Goal: Task Accomplishment & Management: Complete application form

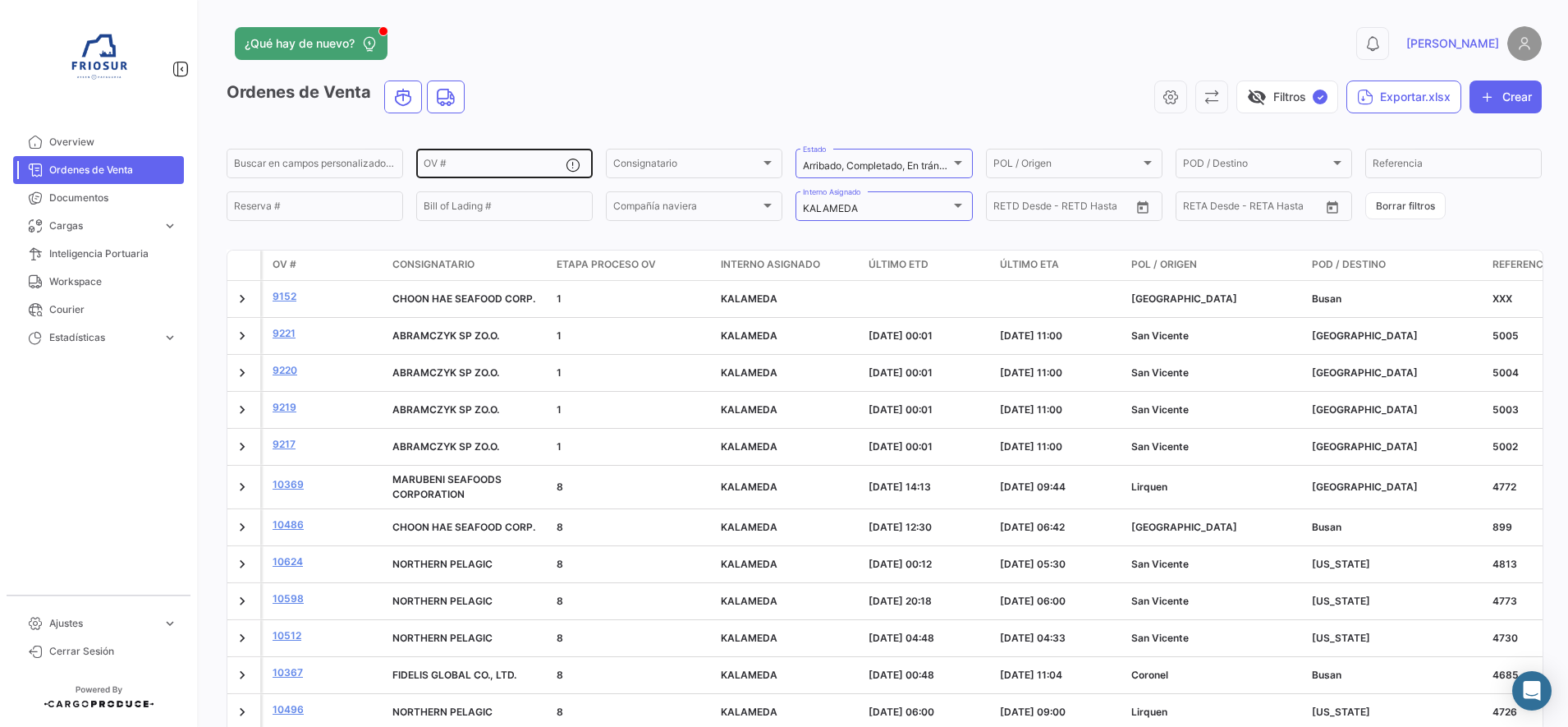
click at [462, 152] on div "OV #" at bounding box center [495, 162] width 142 height 32
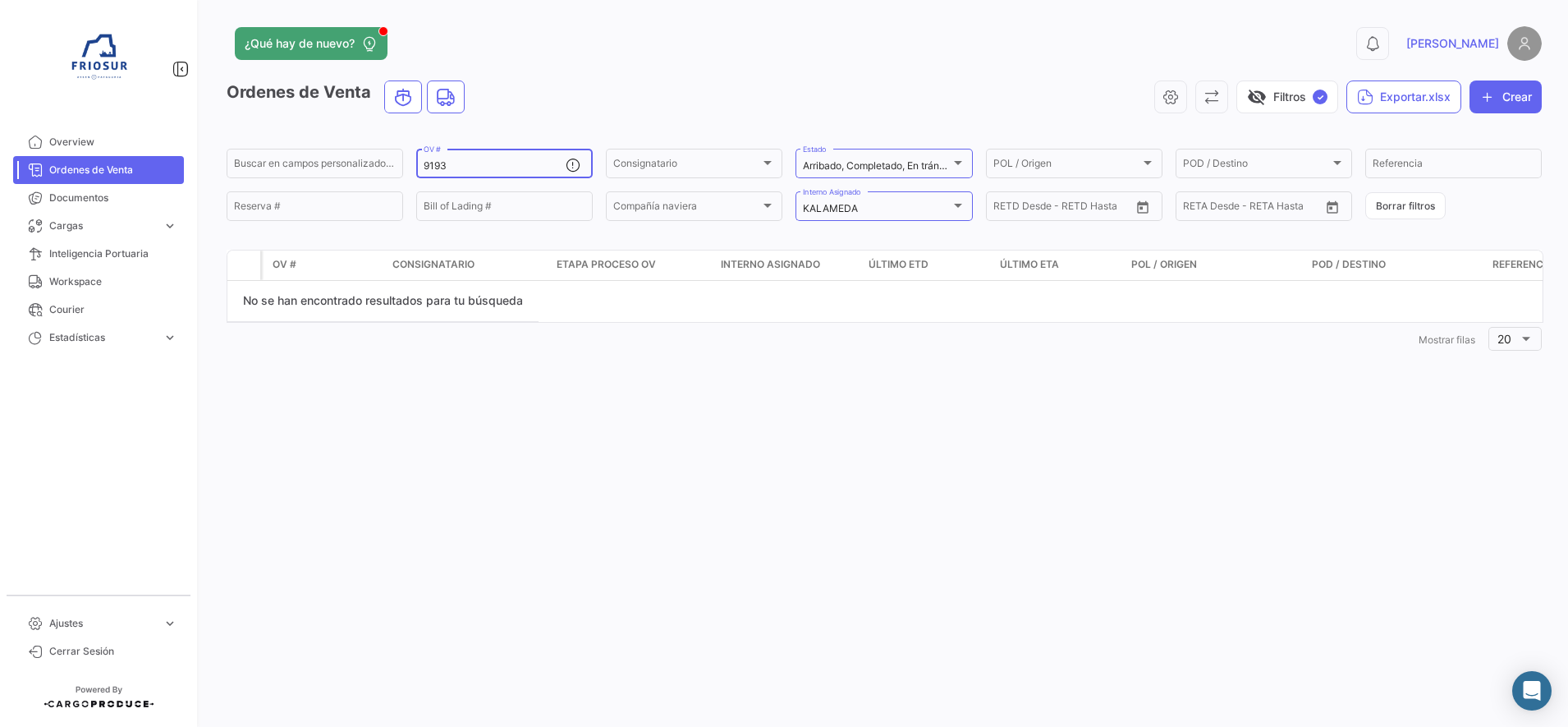
click at [485, 161] on input "9193" at bounding box center [495, 166] width 142 height 11
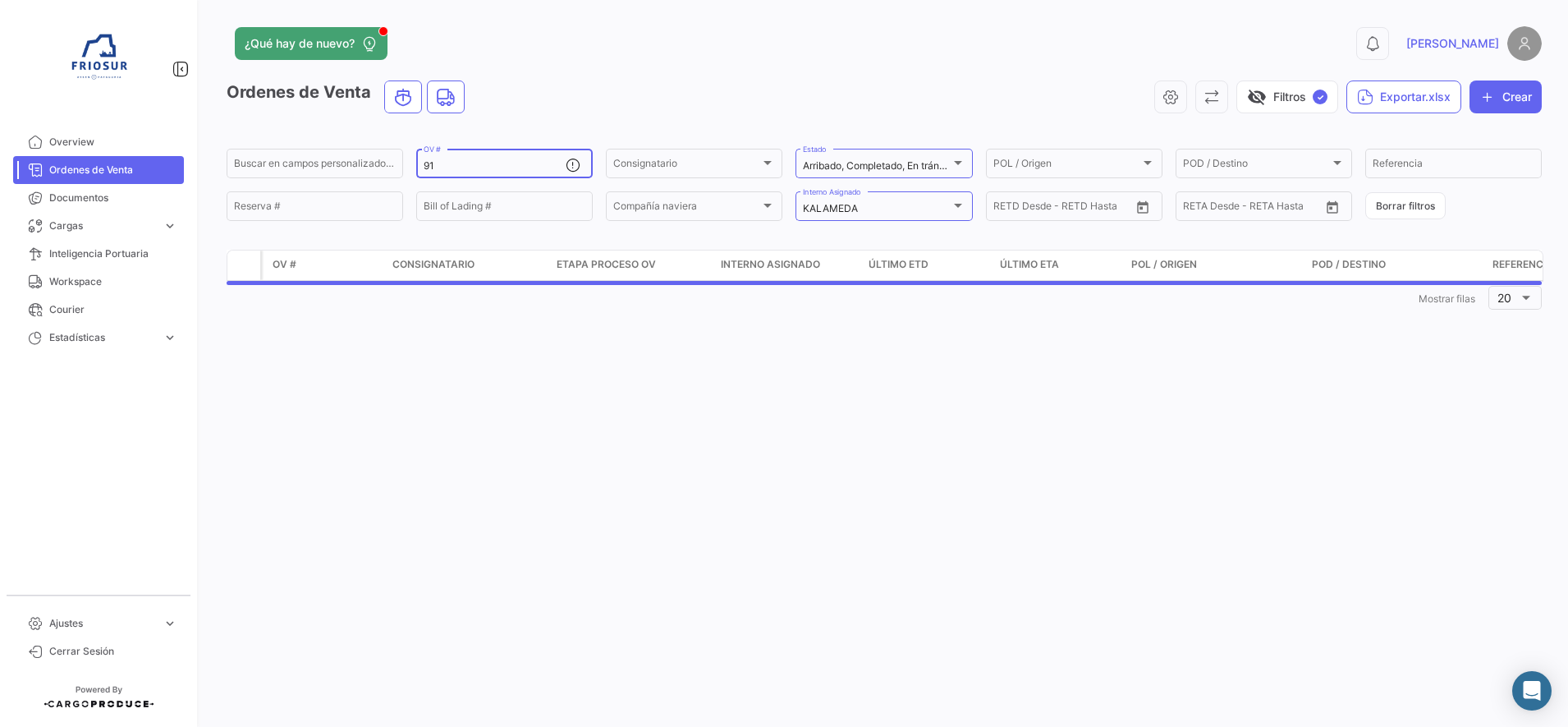
type input "9"
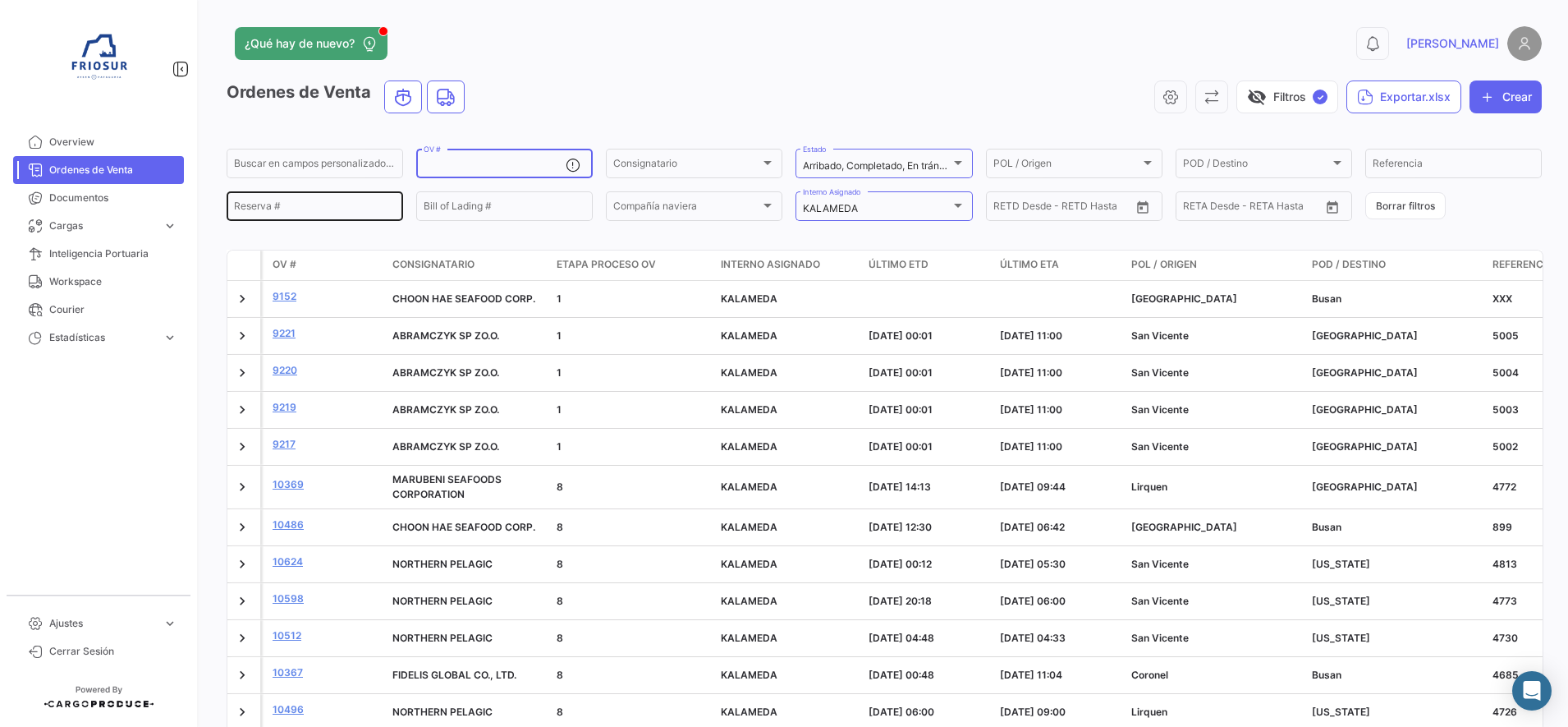
click at [320, 208] on input "Reserva #" at bounding box center [315, 209] width 161 height 11
paste input "34871866"
type input "34871866"
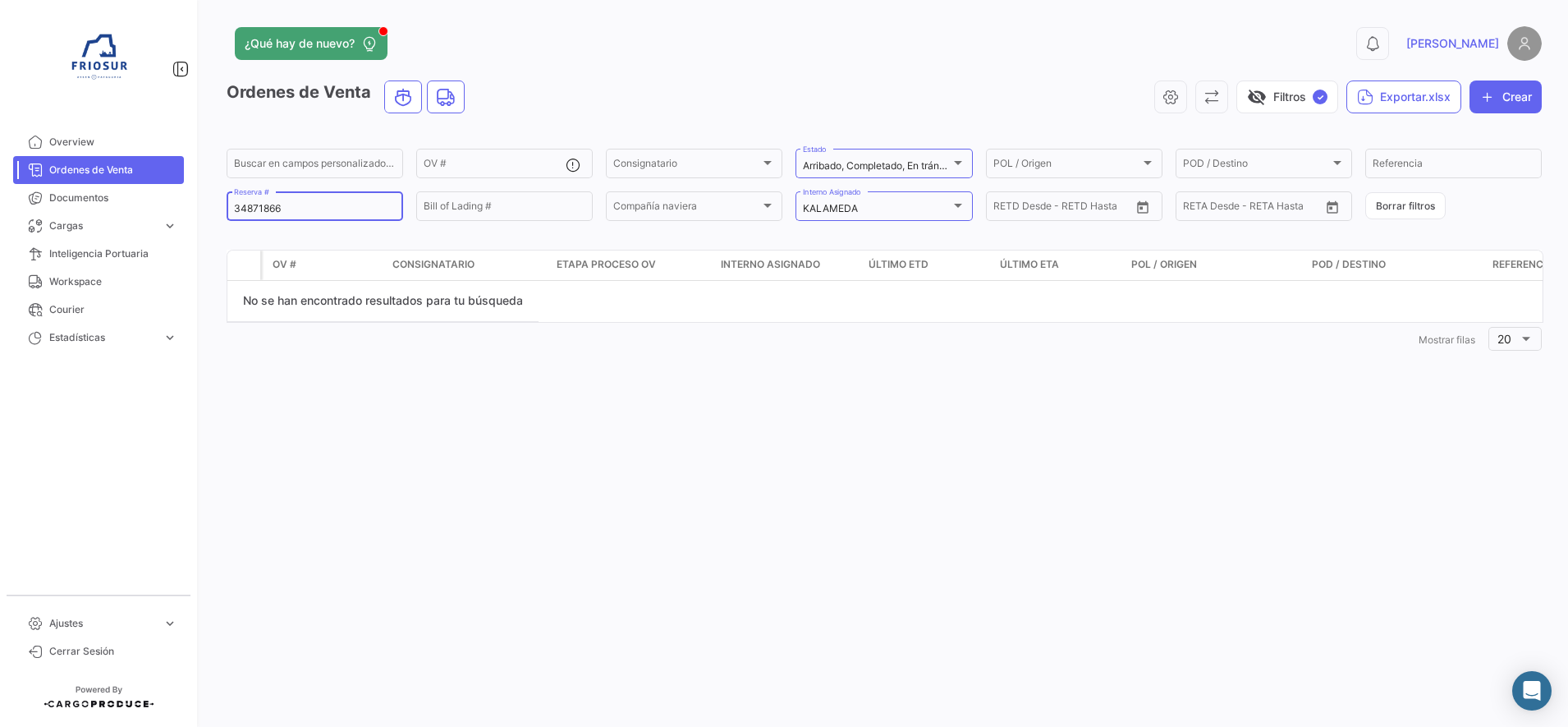
drag, startPoint x: 359, startPoint y: 204, endPoint x: 205, endPoint y: 206, distance: 154.0
click at [205, 206] on div "¿Qué hay de nuevo? 0 [PERSON_NAME] Ordenes de Venta visibility_off Filtros ✓ Ex…" at bounding box center [884, 364] width 1368 height 727
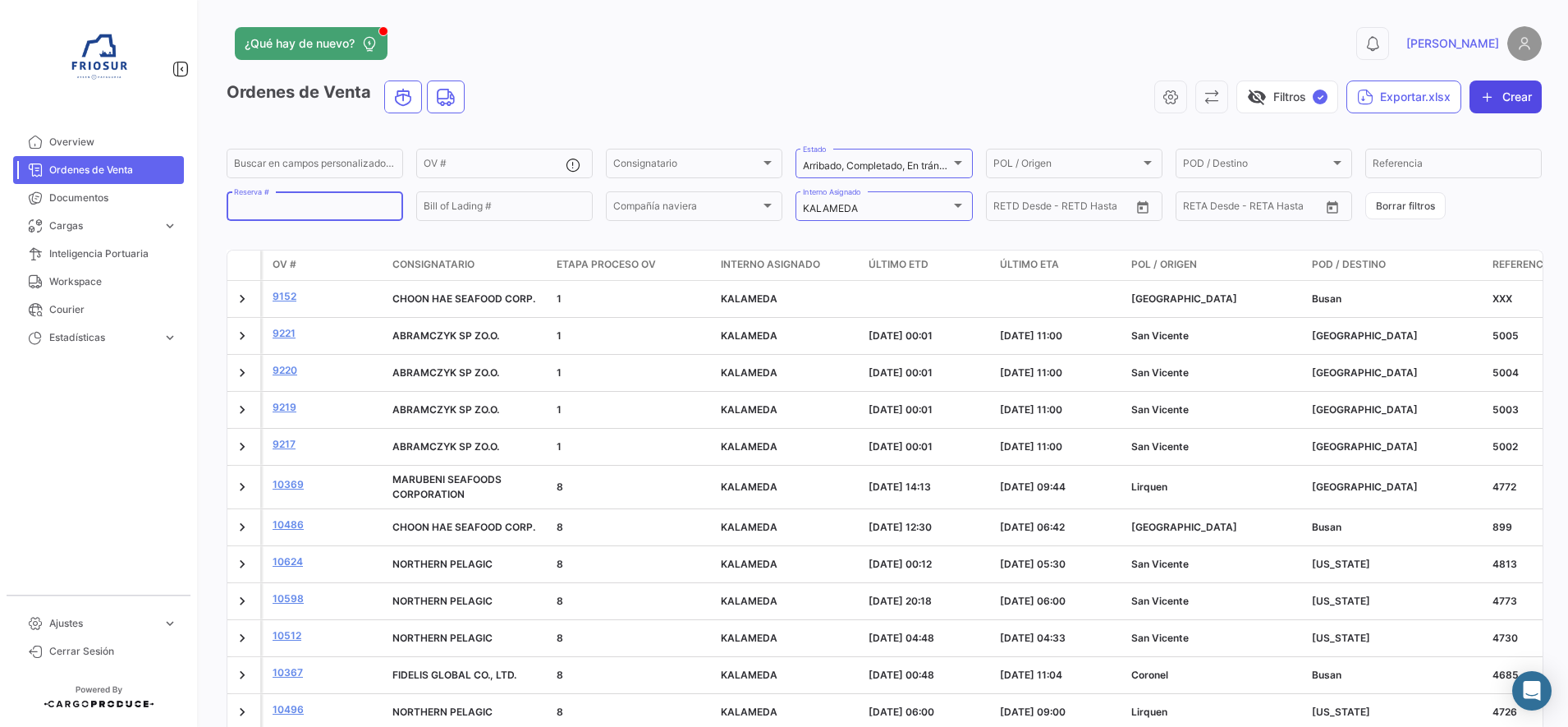
click at [1498, 102] on button "Crear" at bounding box center [1505, 97] width 72 height 33
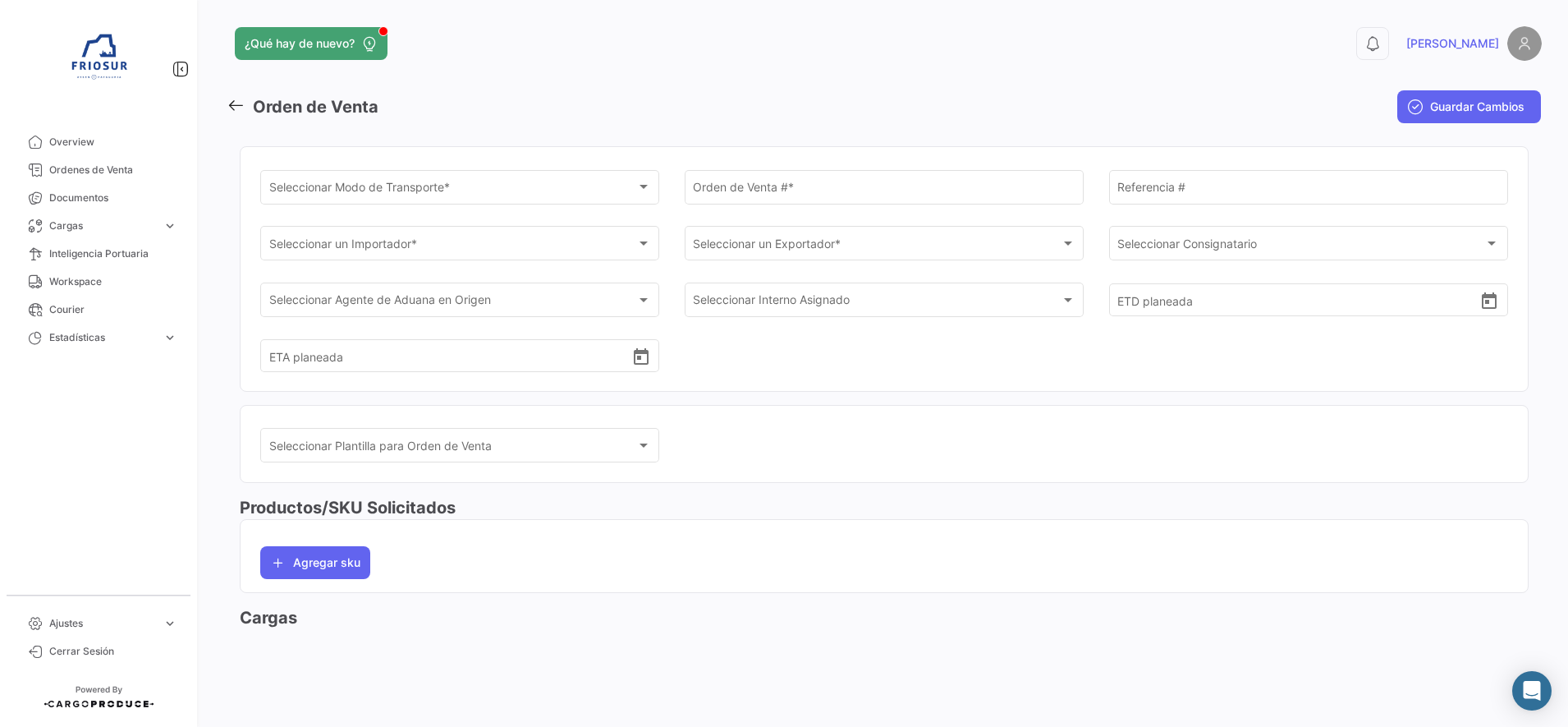
click at [441, 198] on div "Seleccionar Modo de Transporte * Seleccionar Modo de Transporte *" at bounding box center [460, 186] width 382 height 38
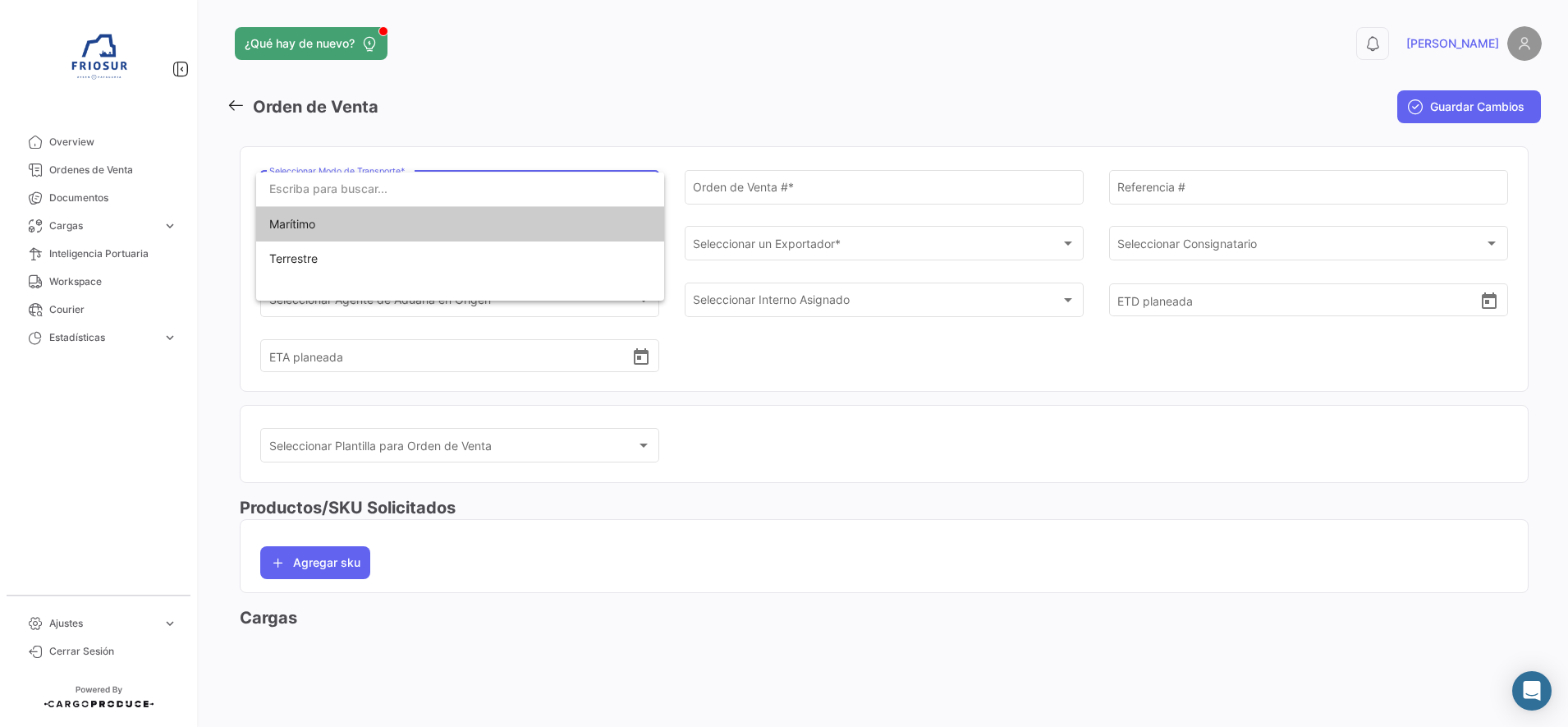
click at [478, 227] on span "Marítimo" at bounding box center [384, 224] width 230 height 34
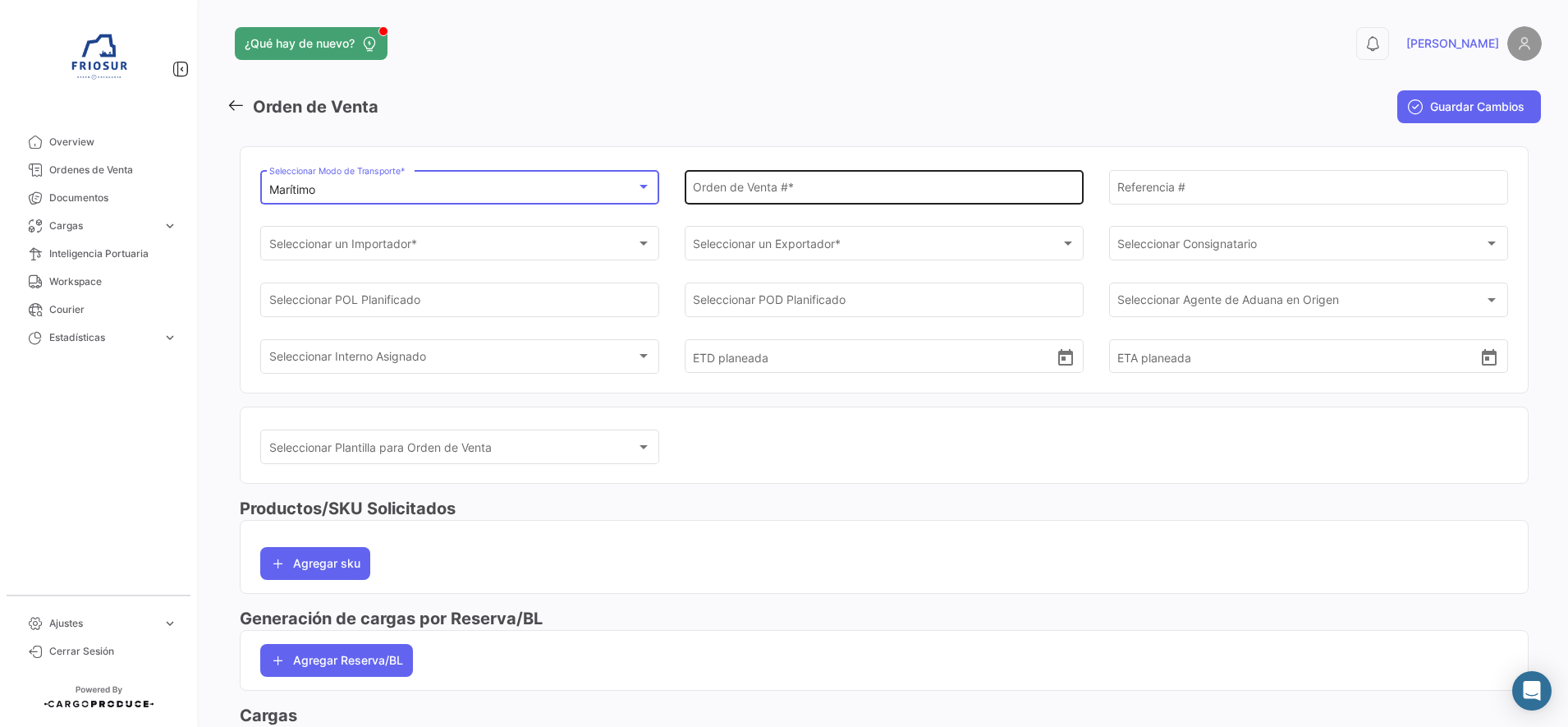
click at [830, 191] on input "Orden de Venta # *" at bounding box center [884, 190] width 382 height 14
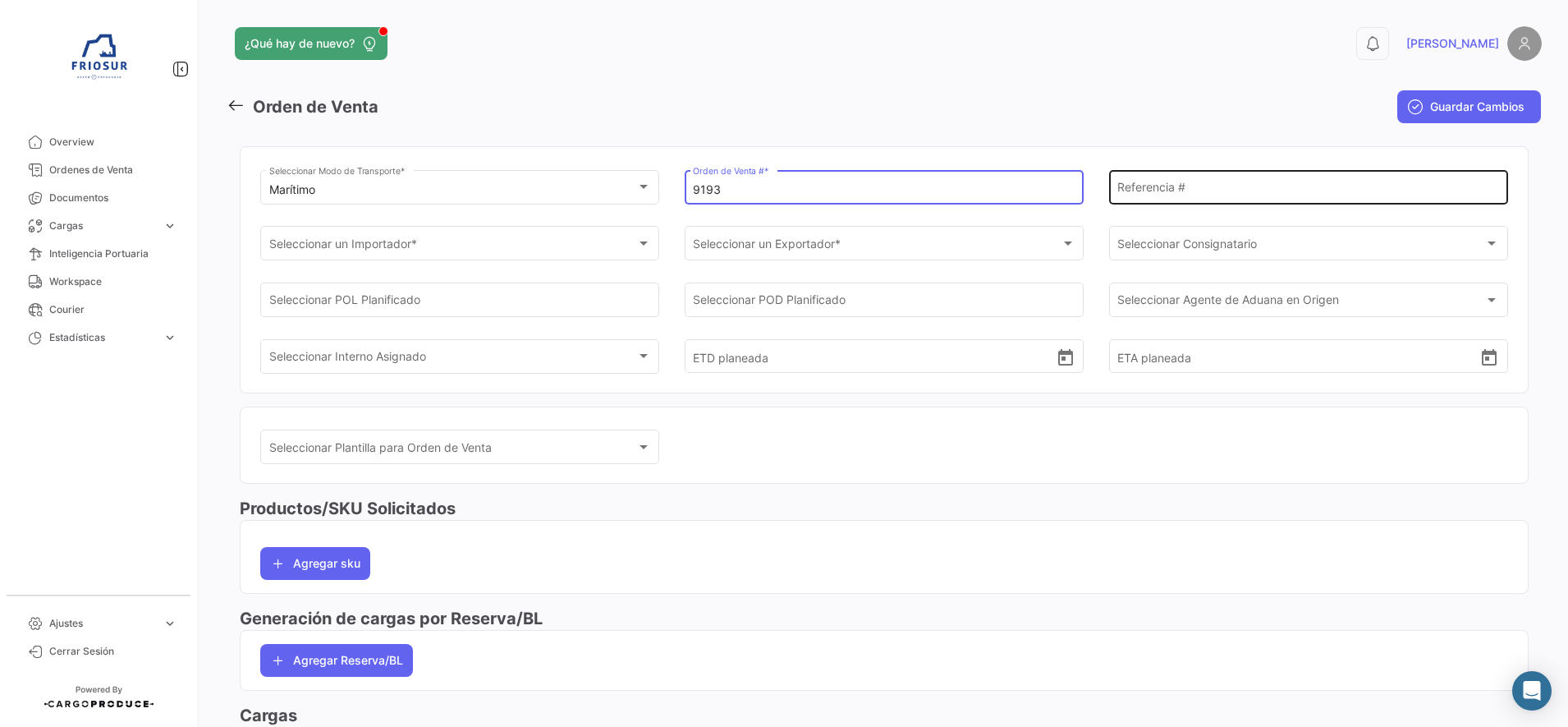
type input "9193"
click at [1276, 189] on input "Referencia #" at bounding box center [1308, 190] width 382 height 14
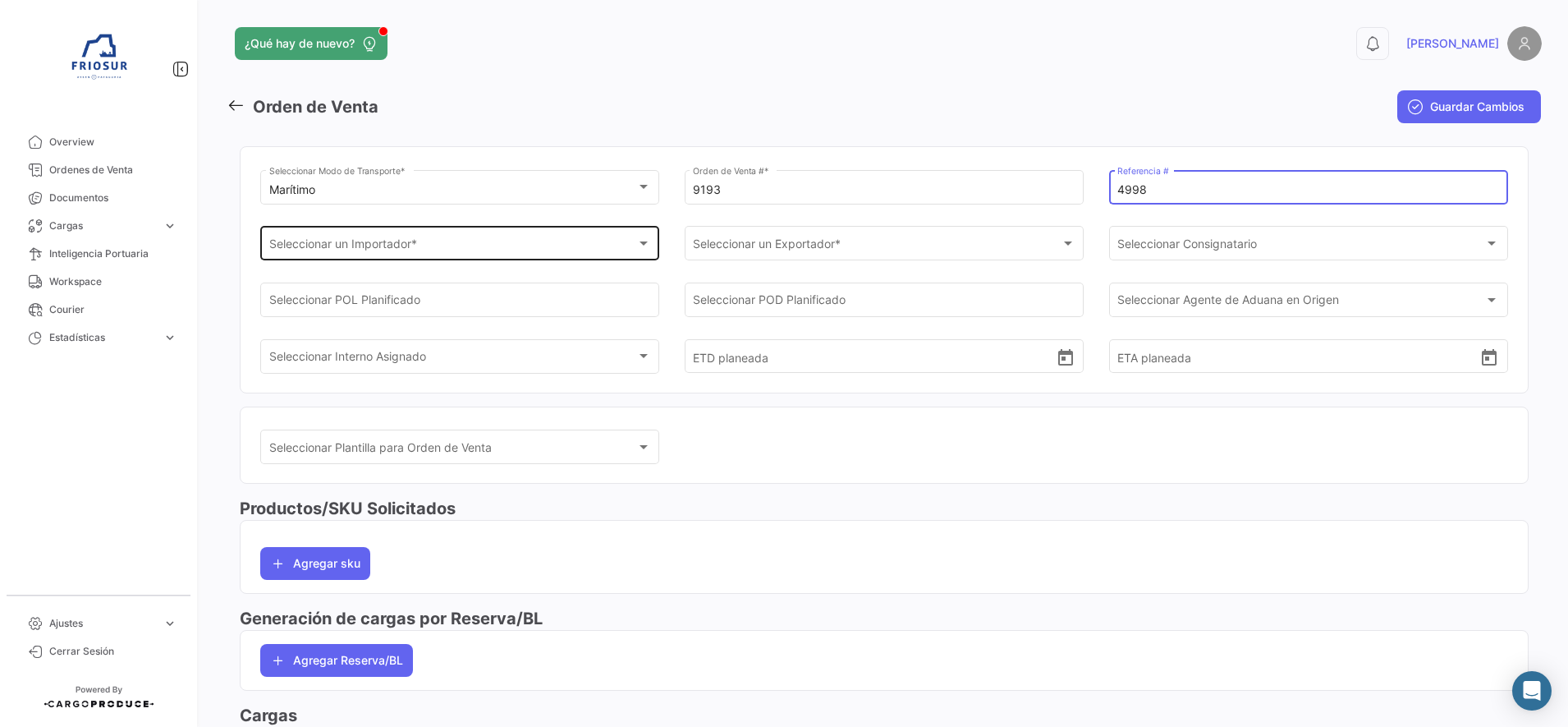
type input "4998"
click at [619, 237] on div "Seleccionar un Importador * Seleccionar un Importador *" at bounding box center [460, 242] width 382 height 38
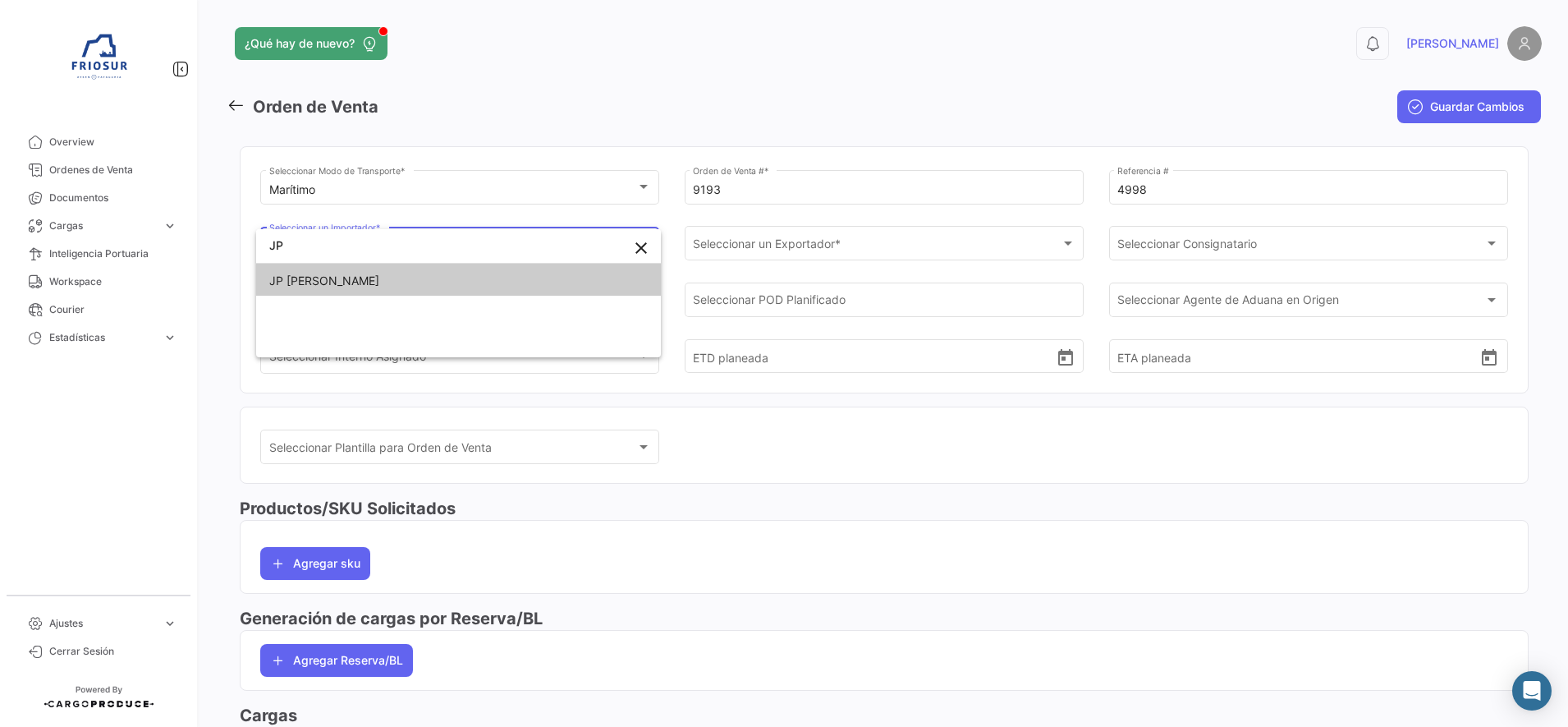
type input "JP"
click at [495, 279] on span "JP [PERSON_NAME]" at bounding box center [458, 281] width 379 height 34
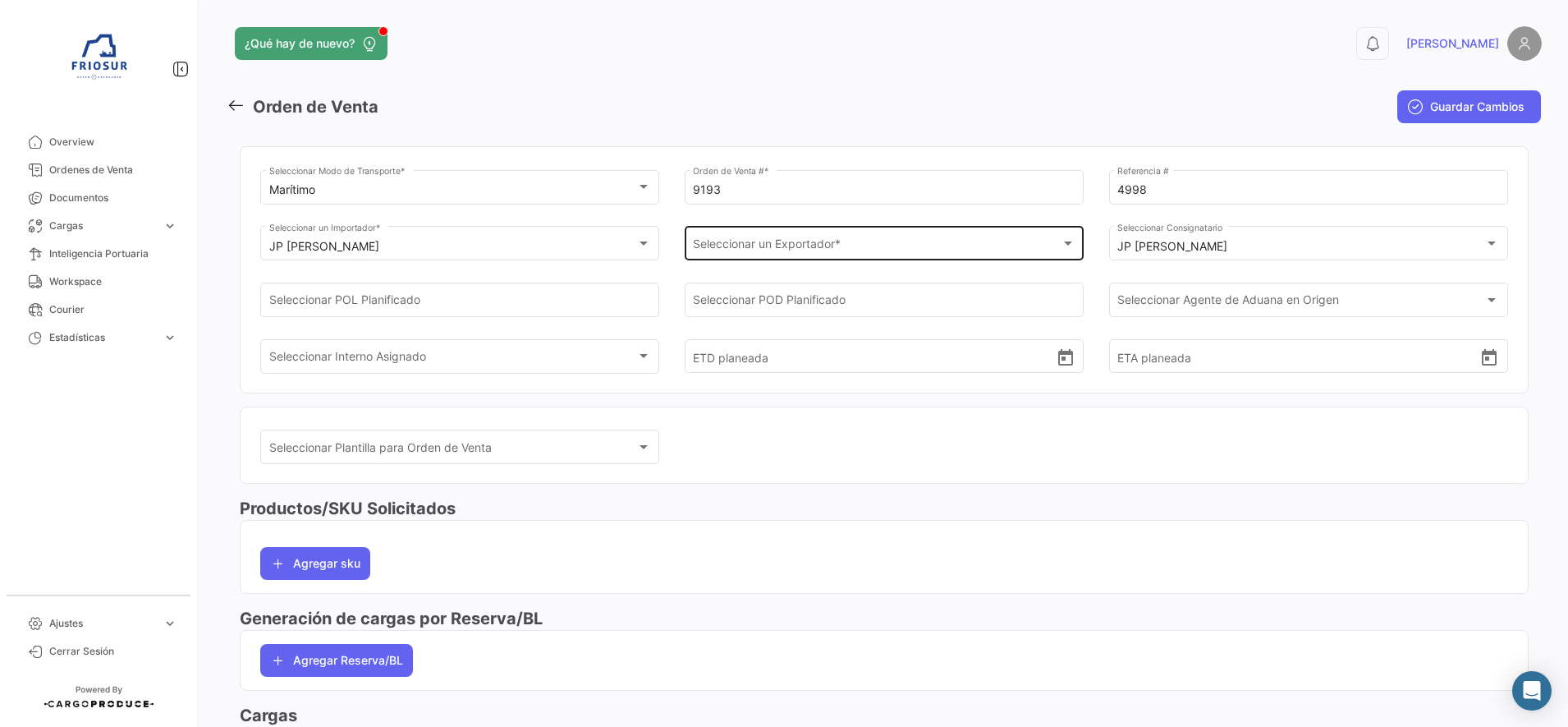
click at [907, 233] on div "Seleccionar un Exportador * Seleccionar un Exportador *" at bounding box center [884, 242] width 382 height 38
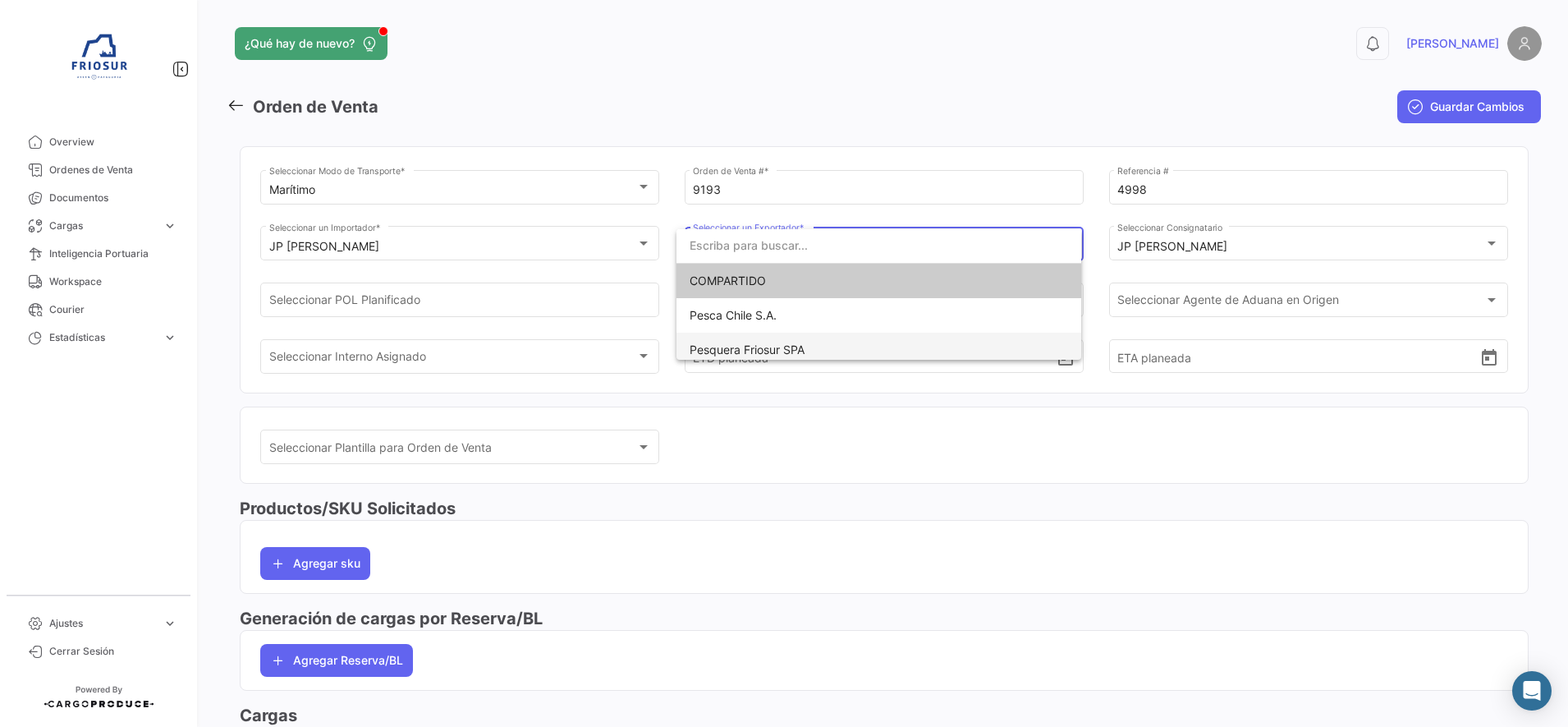
click at [775, 348] on span "Pesquera Friosur SPA" at bounding box center [747, 349] width 115 height 14
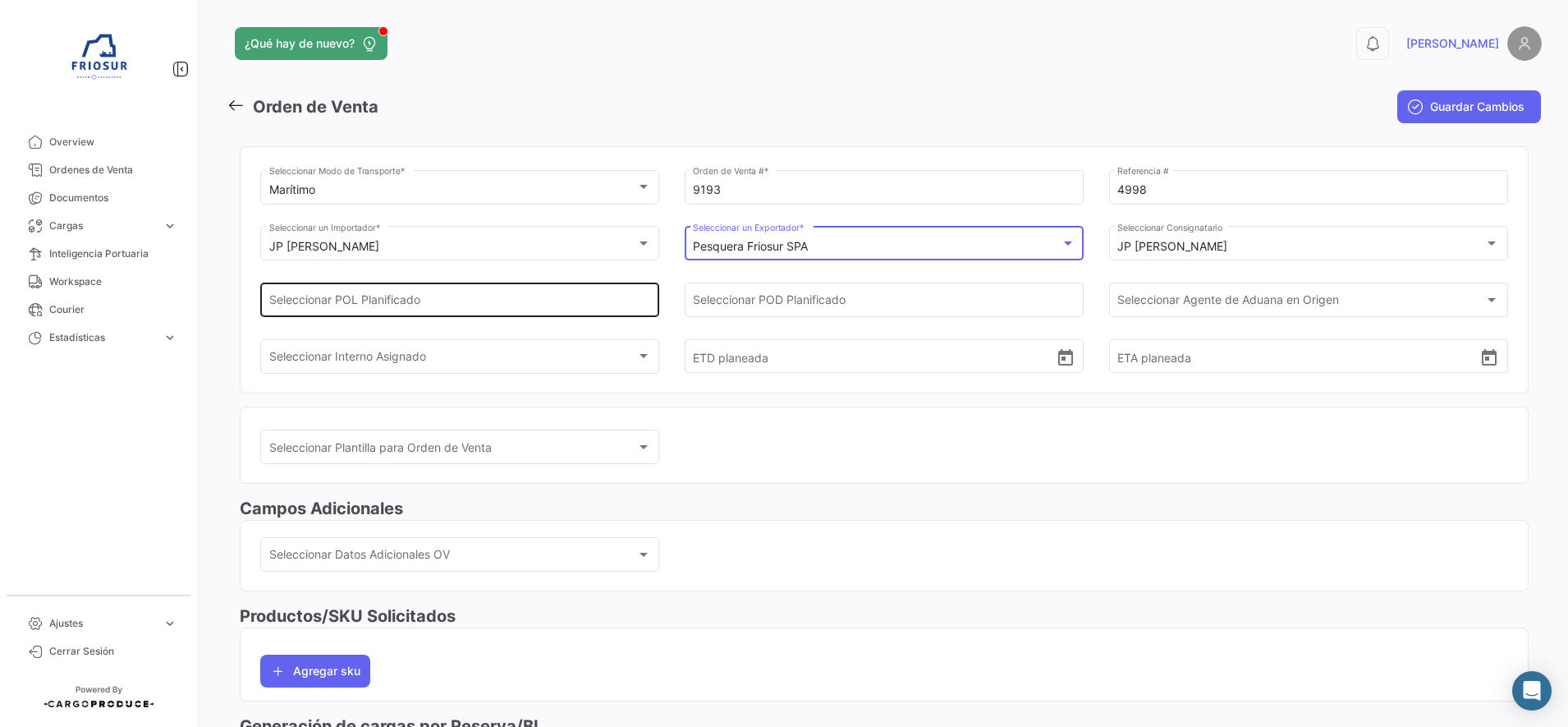
click at [586, 299] on input "Seleccionar POL Planificado" at bounding box center [460, 303] width 382 height 14
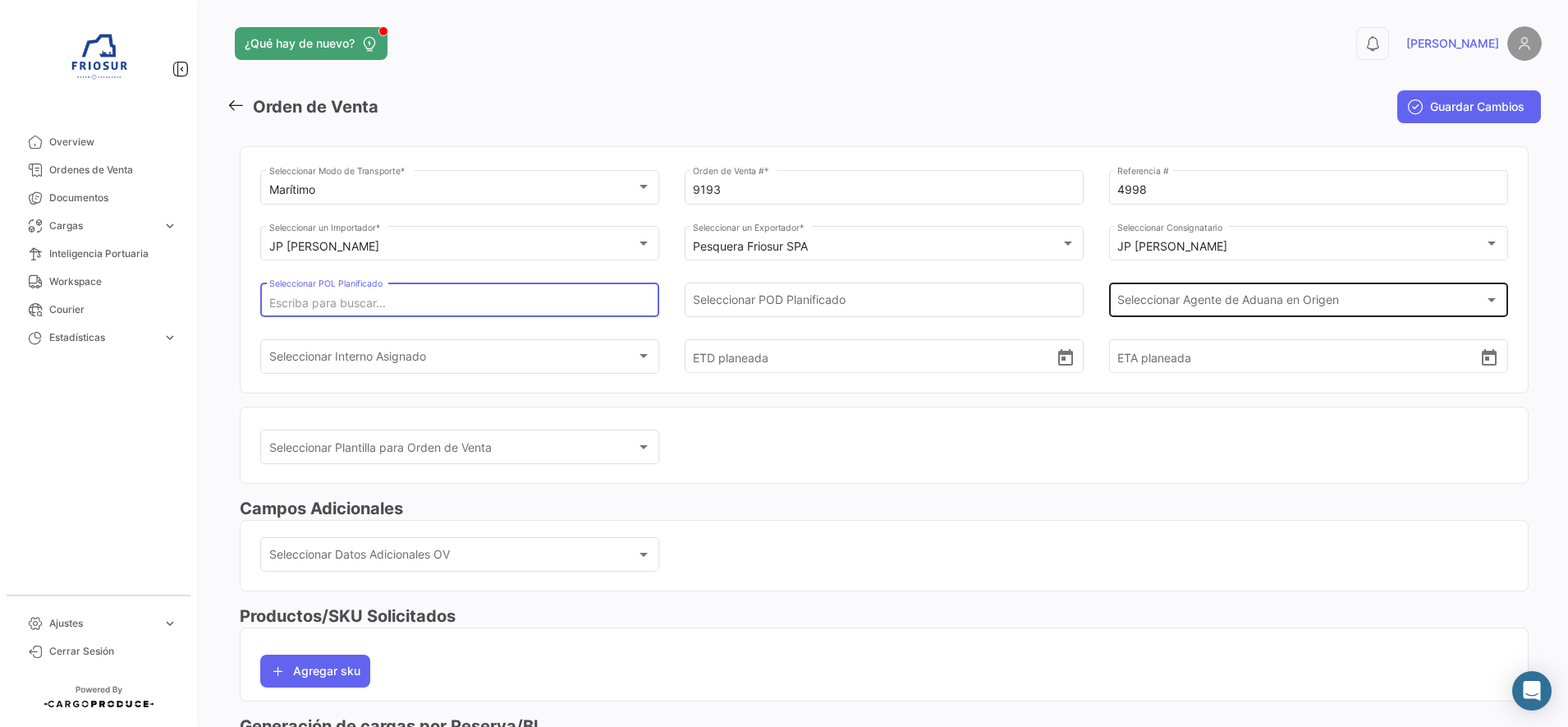
click at [1240, 308] on span "Seleccionar Agente de Aduana en Origen" at bounding box center [1300, 303] width 367 height 14
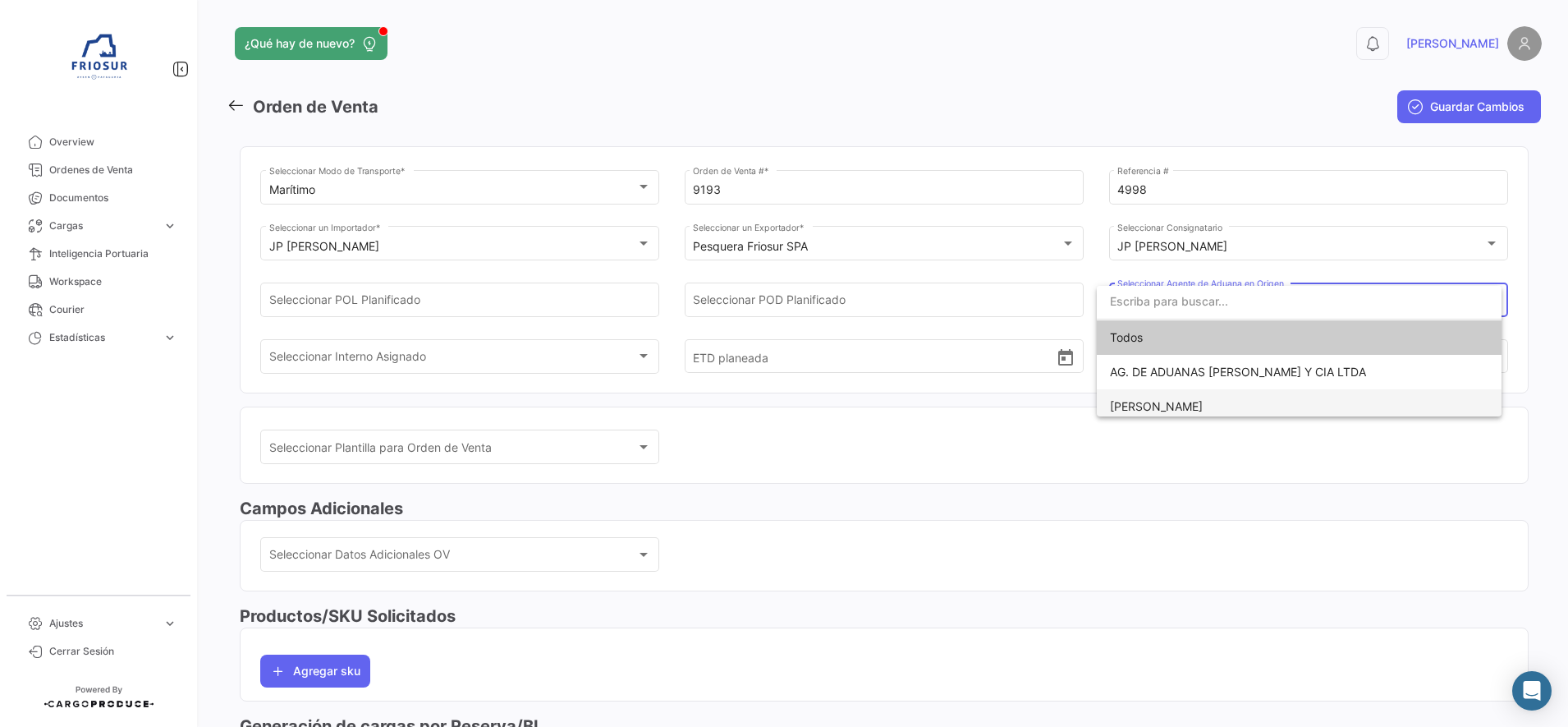
click at [1163, 406] on span "[PERSON_NAME]" at bounding box center [1157, 405] width 93 height 14
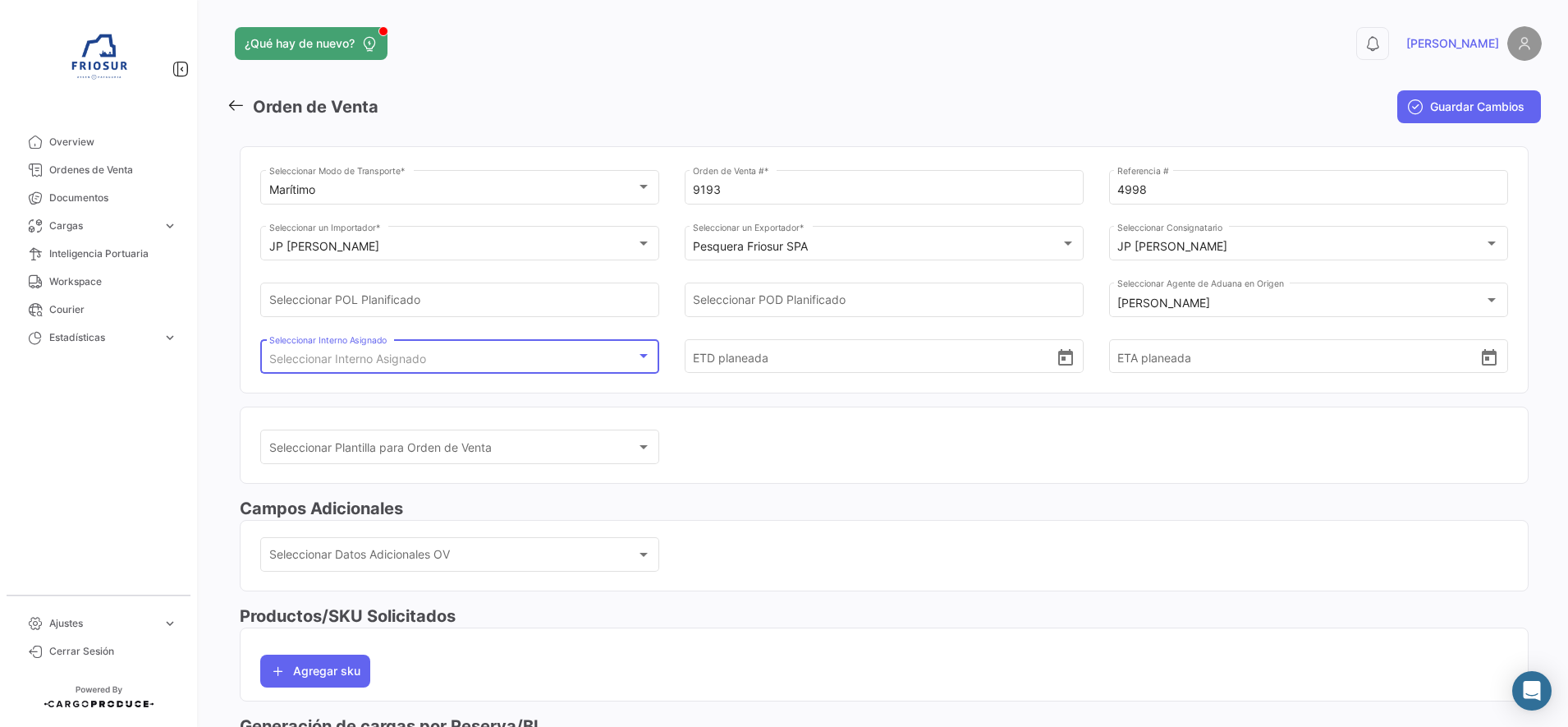
click at [583, 361] on div "Seleccionar Interno Asignado" at bounding box center [453, 359] width 367 height 14
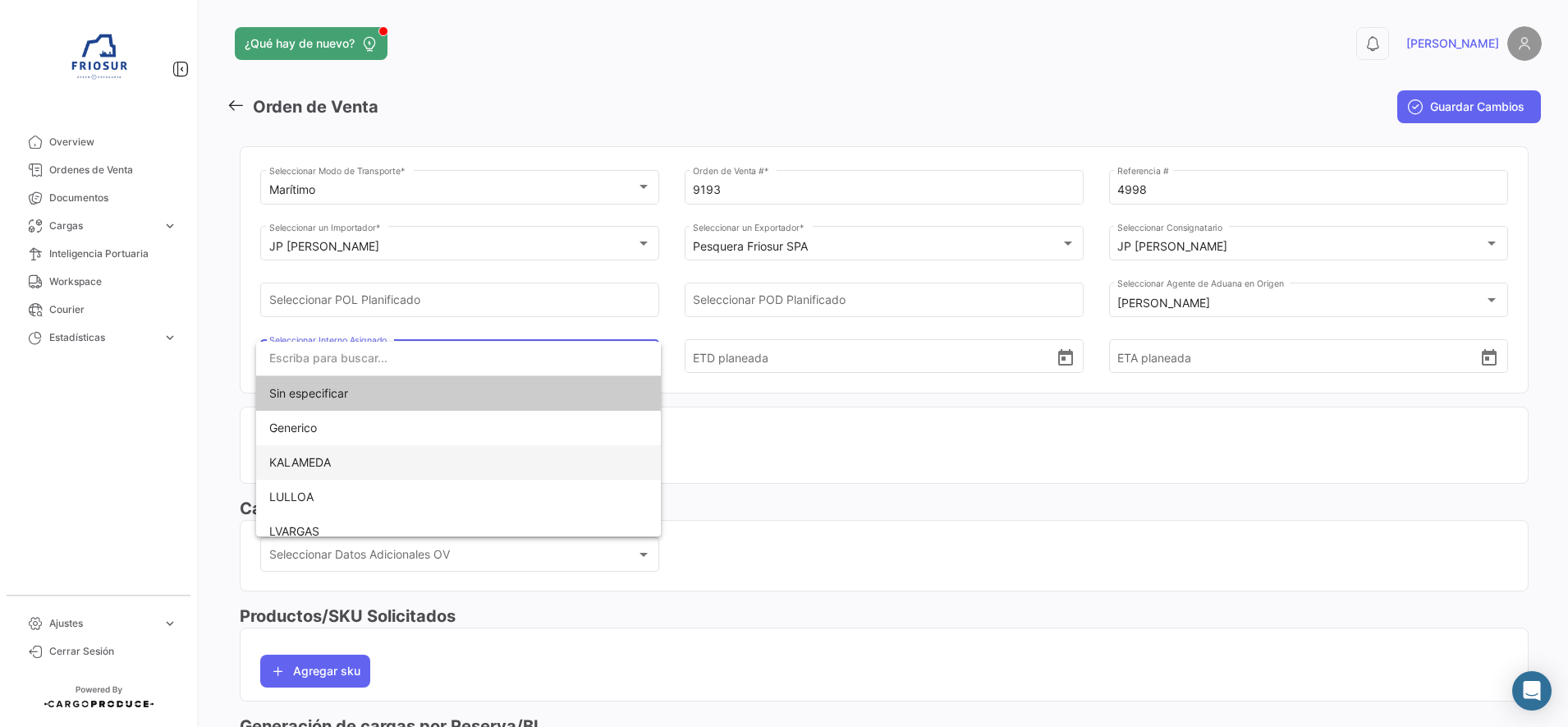
click at [327, 457] on span "KALAMEDA" at bounding box center [300, 461] width 62 height 14
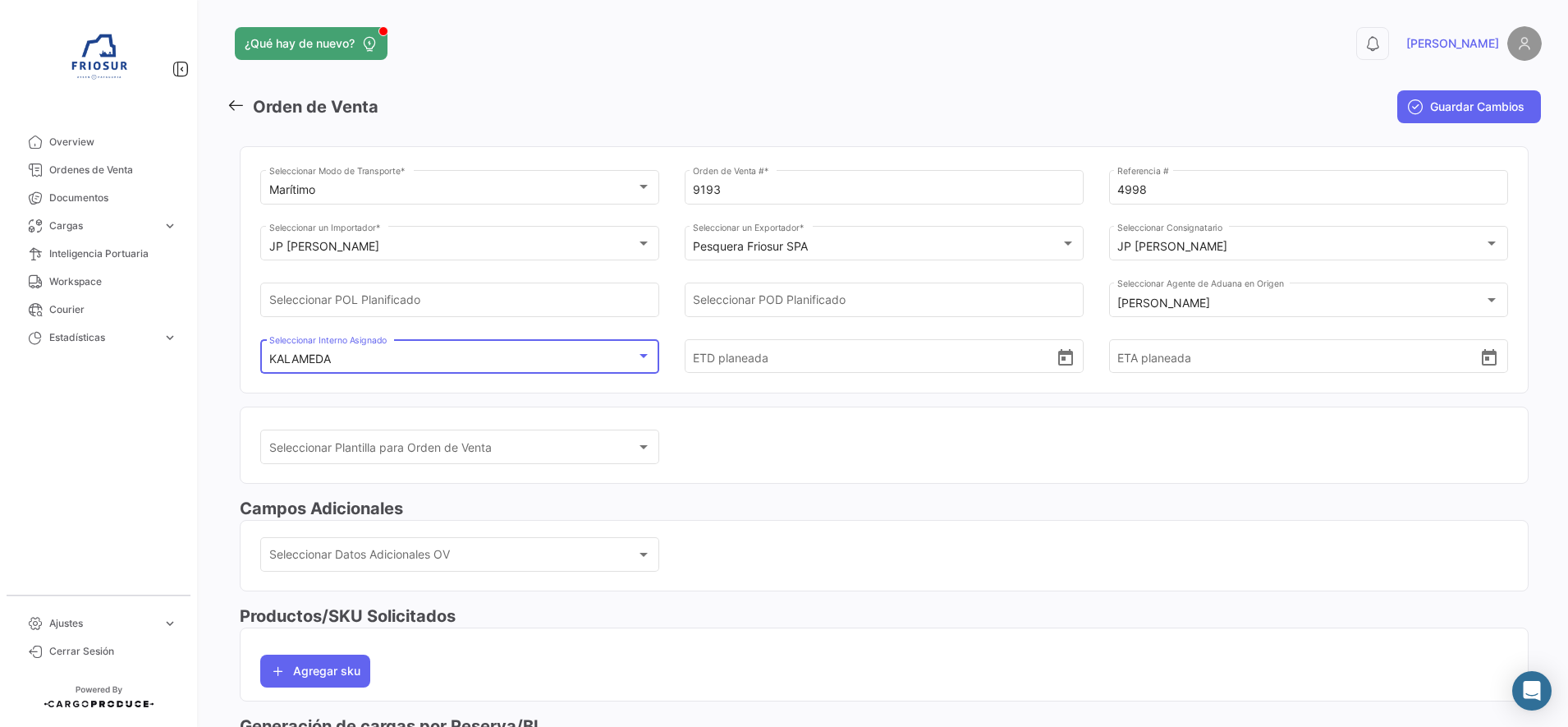
scroll to position [32, 0]
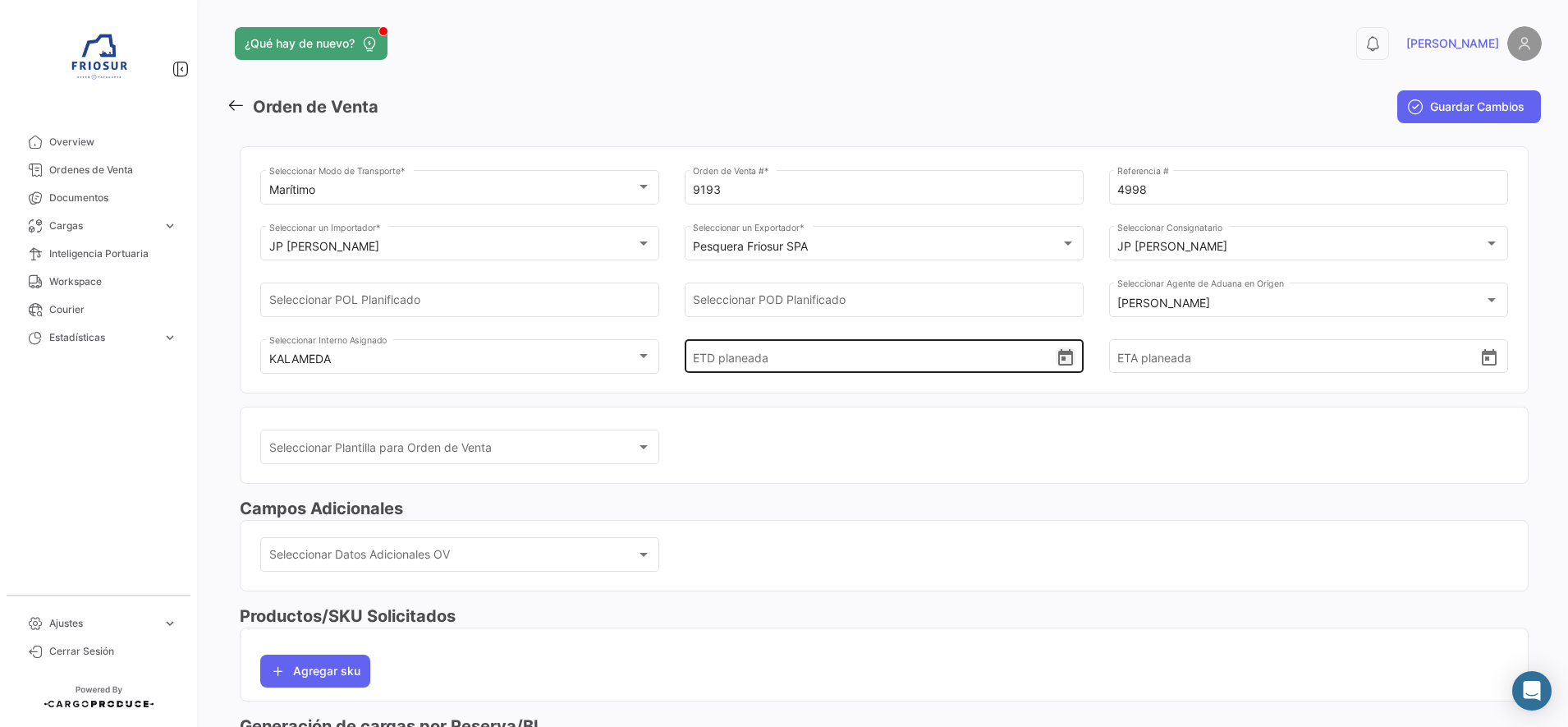
click at [1065, 362] on icon "Open calendar" at bounding box center [1066, 357] width 15 height 16
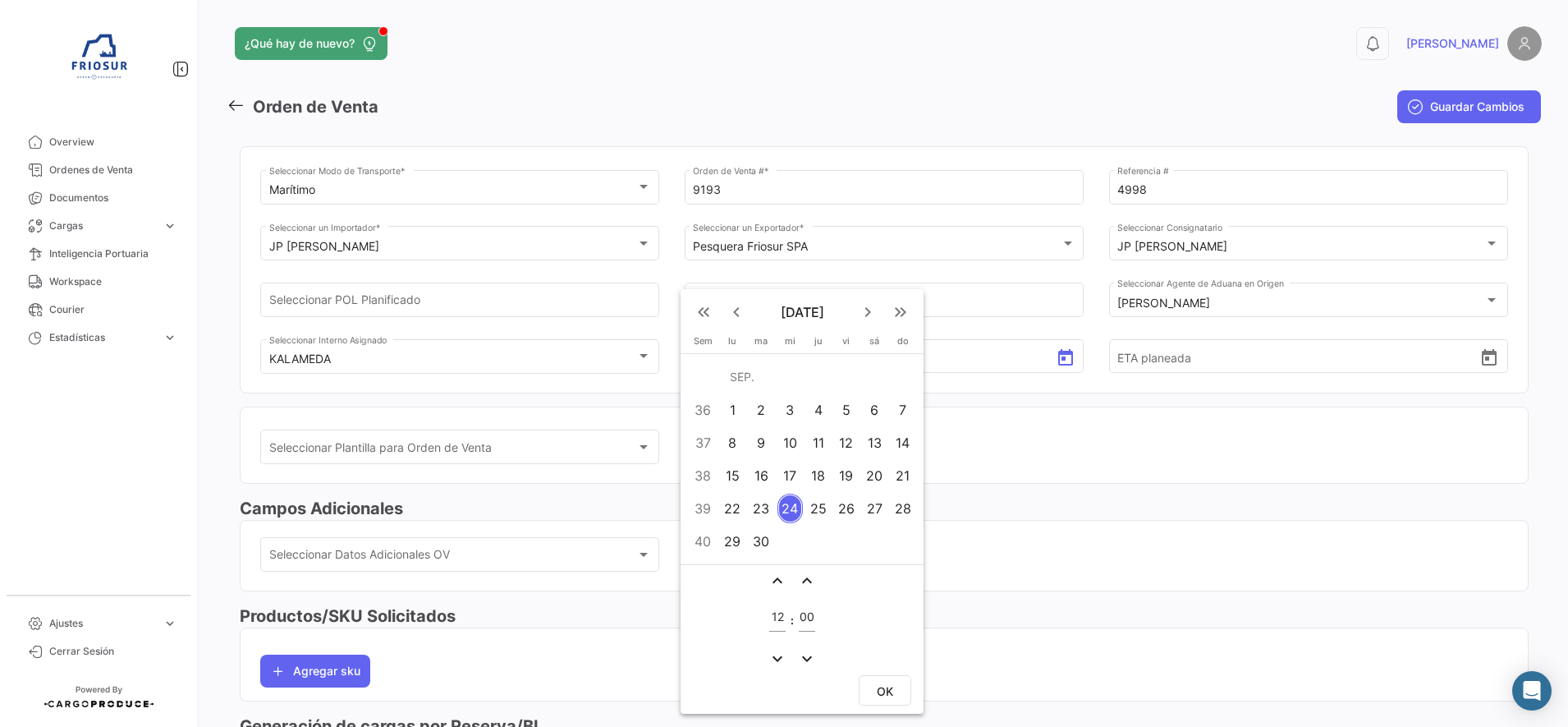
click at [790, 513] on div "24" at bounding box center [790, 508] width 26 height 29
click at [882, 691] on span "OK" at bounding box center [885, 691] width 16 height 14
type input "[DATE] 12:00"
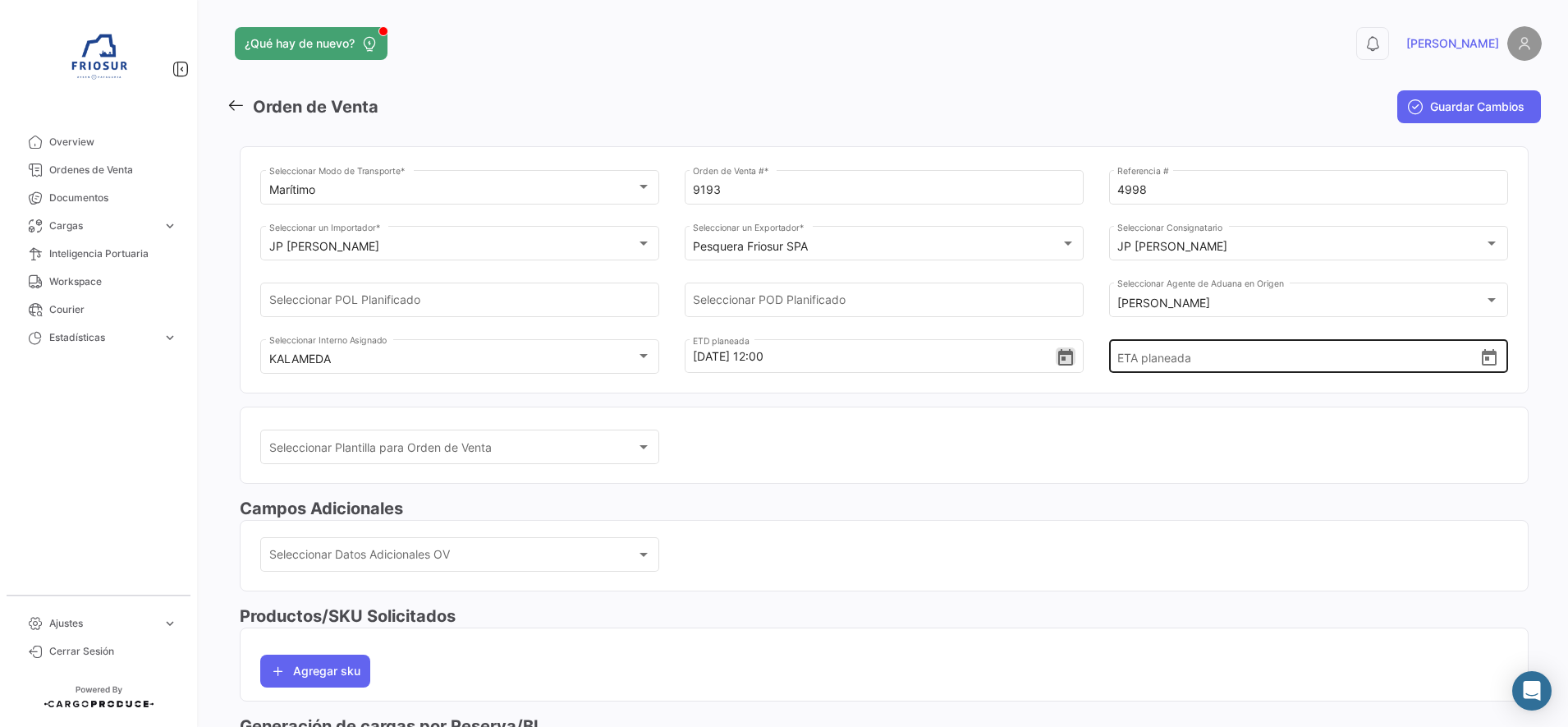
click at [1482, 365] on icon "Open calendar" at bounding box center [1489, 357] width 15 height 16
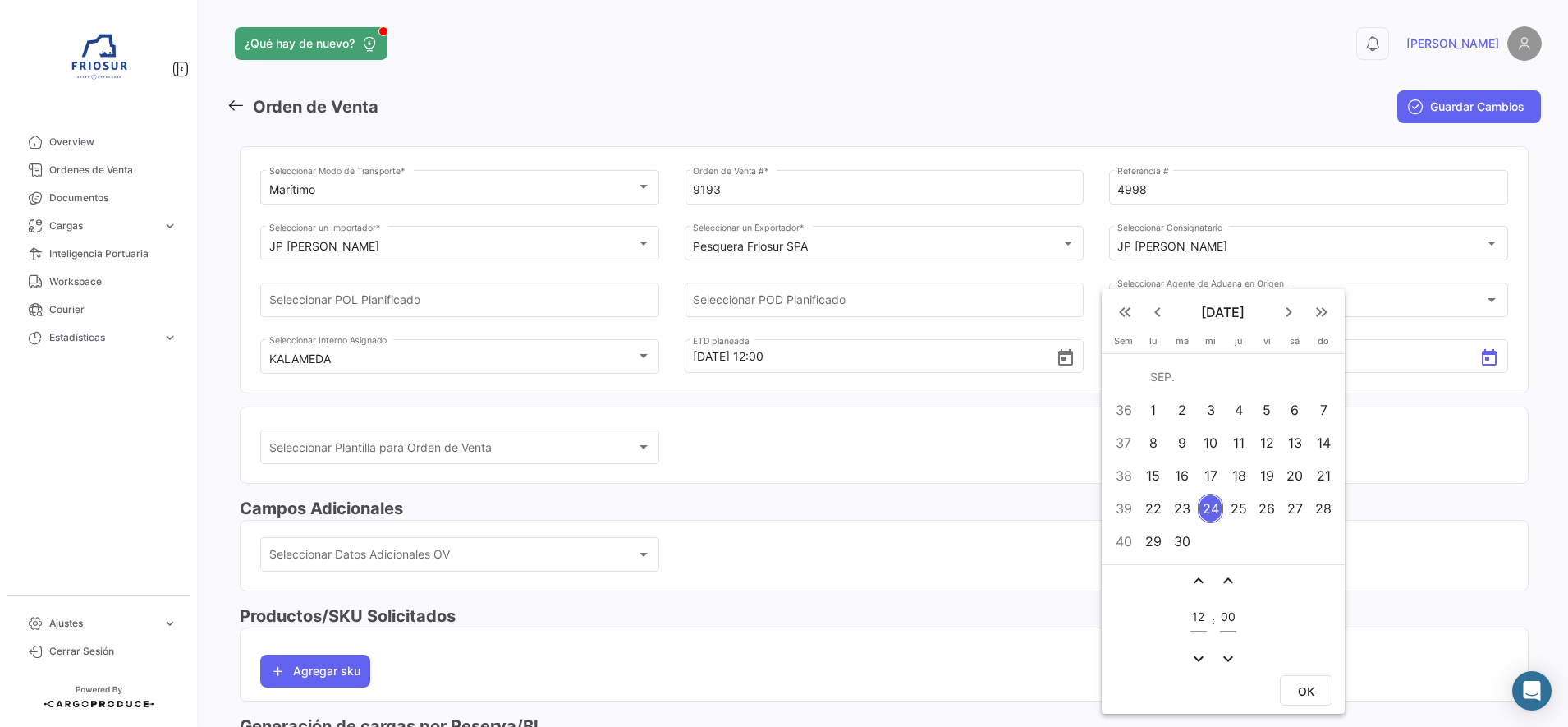
click at [1293, 308] on mat-icon "keyboard_arrow_right" at bounding box center [1289, 311] width 20 height 20
click at [1264, 534] on div "31" at bounding box center [1267, 540] width 26 height 29
click at [1305, 688] on span "OK" at bounding box center [1306, 691] width 16 height 14
type input "[DATE] 12:00"
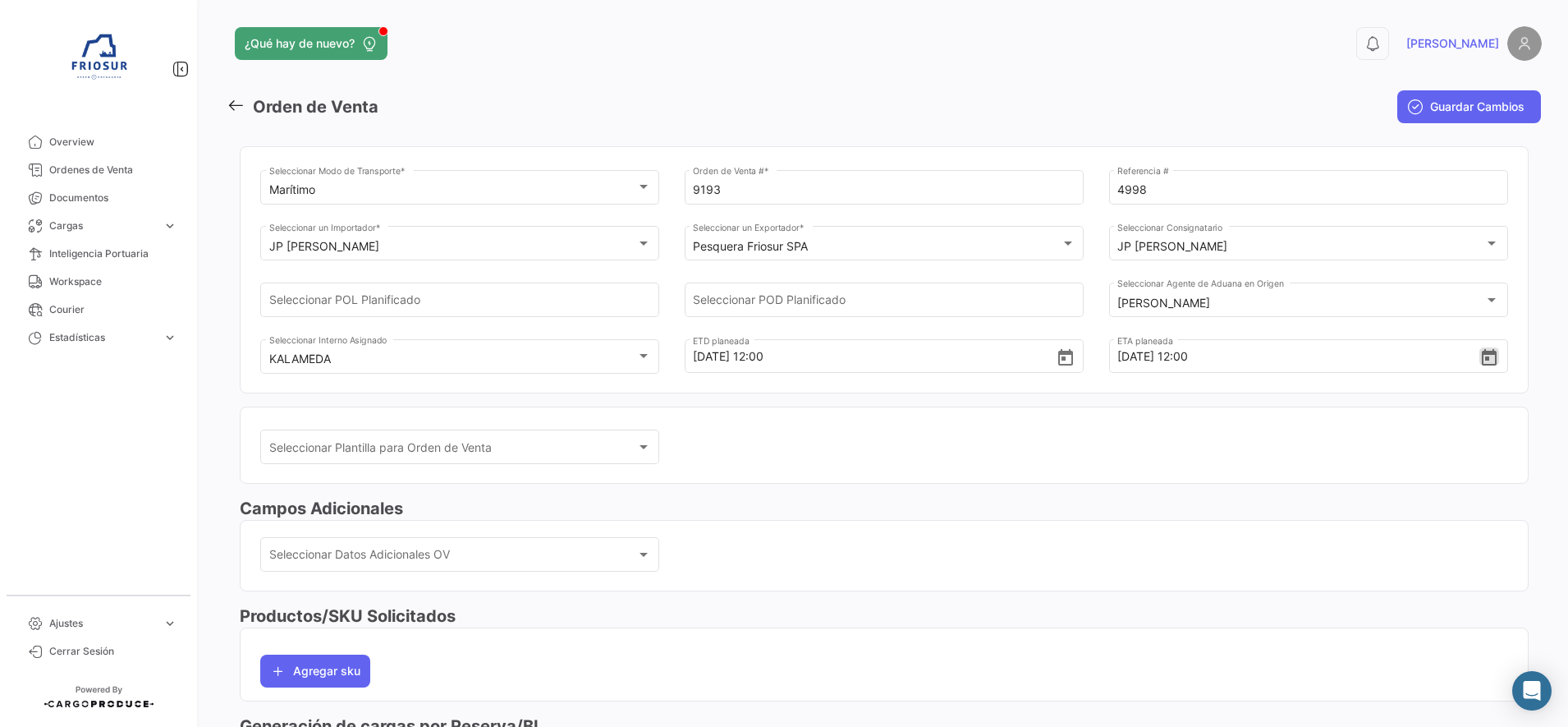
scroll to position [103, 0]
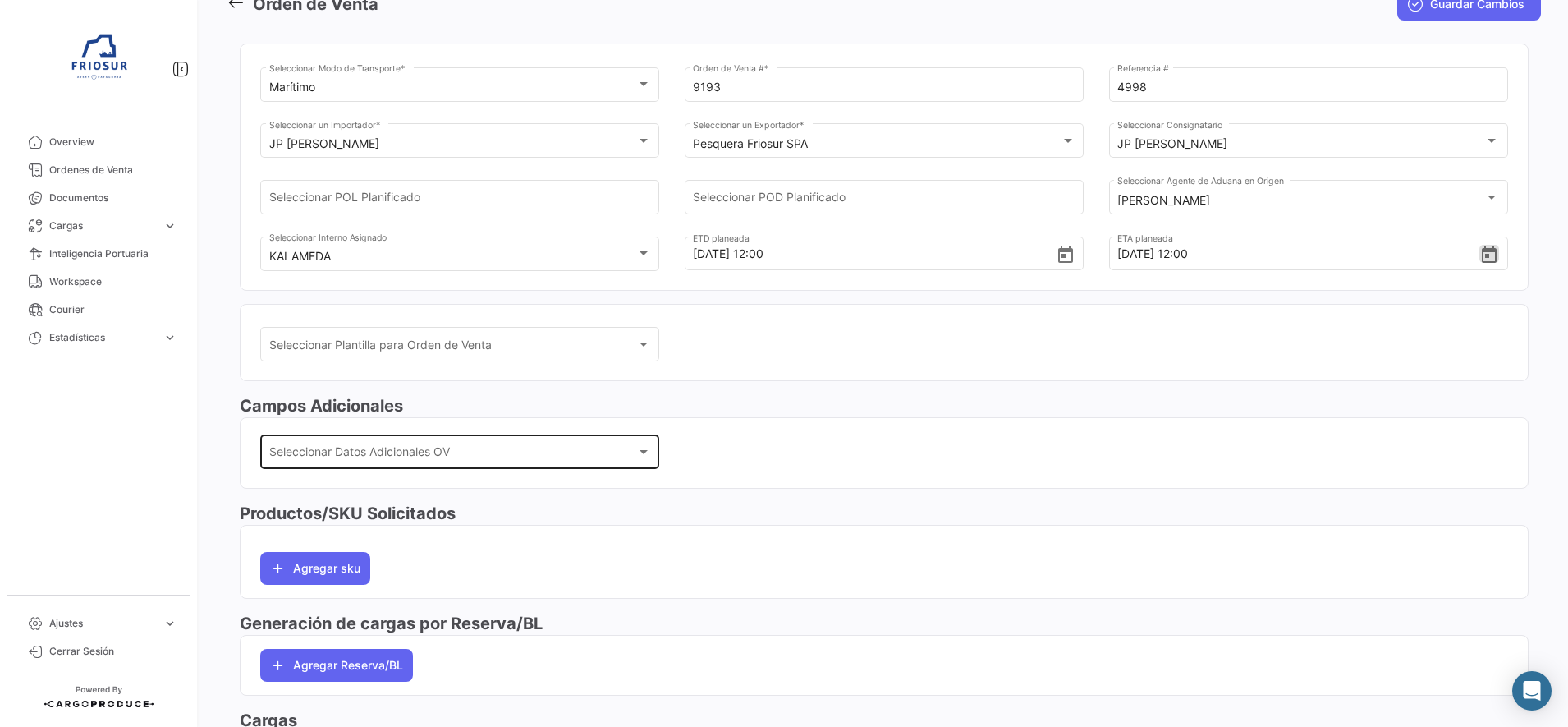
click at [642, 453] on div at bounding box center [644, 452] width 9 height 4
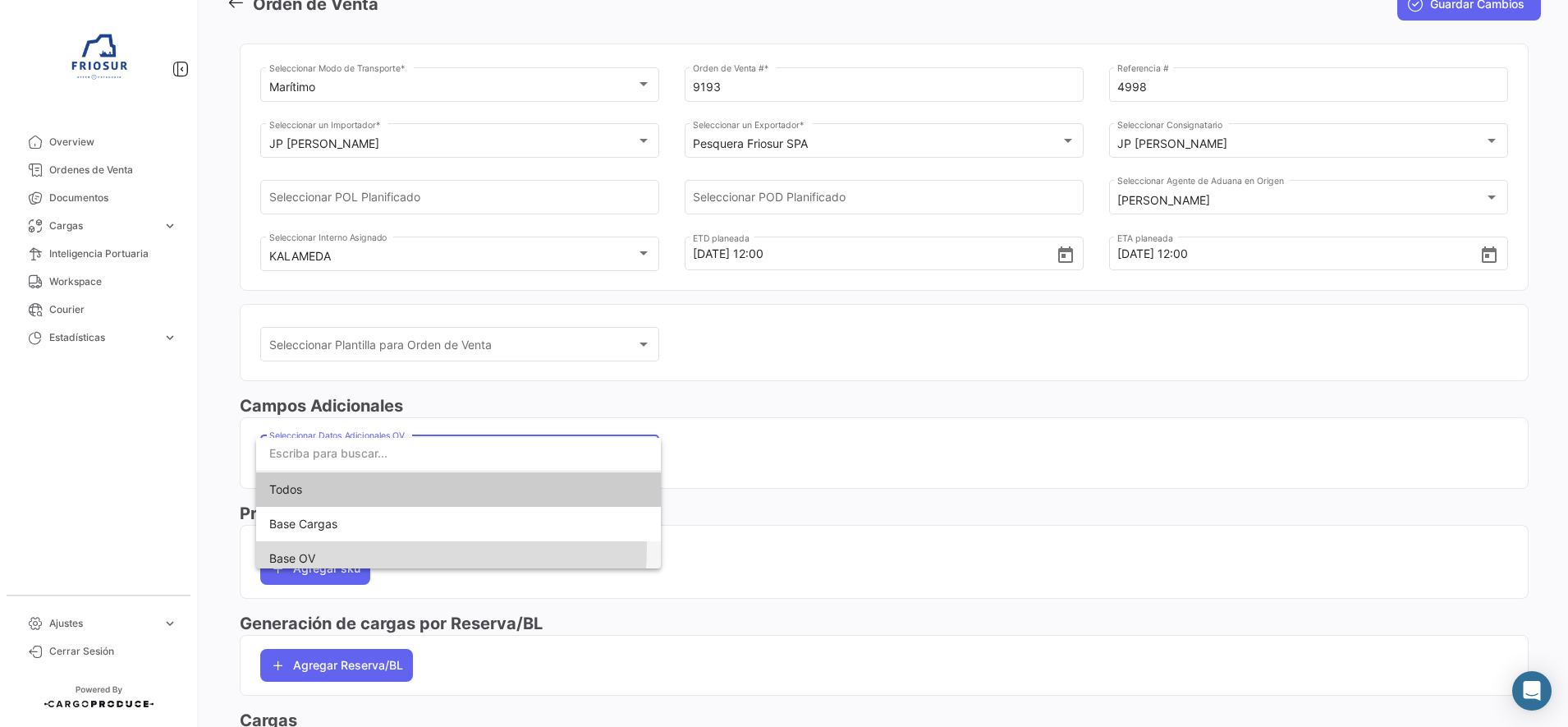
click at [313, 545] on span "Base OV" at bounding box center [458, 558] width 379 height 34
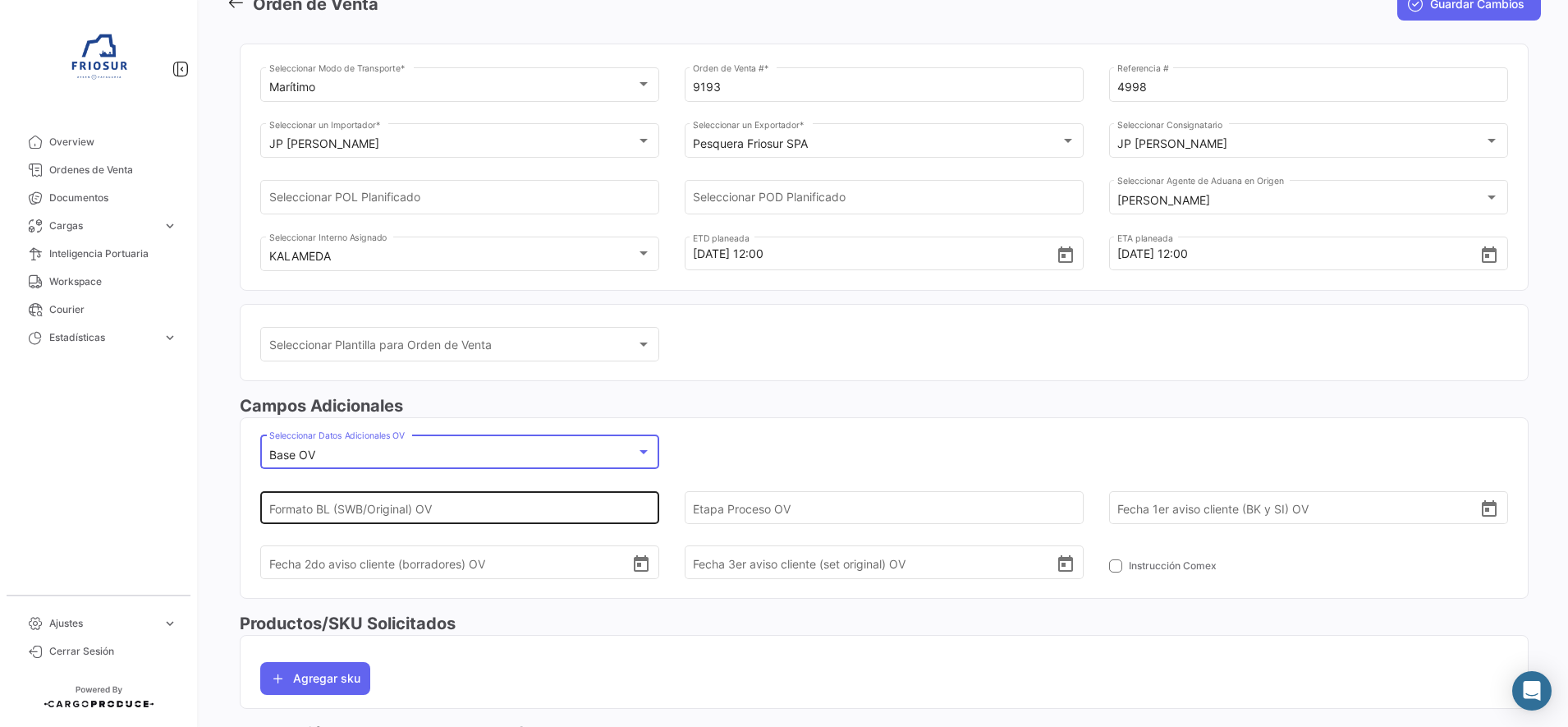
click at [569, 514] on input "Formato BL (SWB/Original) OV" at bounding box center [451, 507] width 363 height 58
